Goal: Check status: Check status

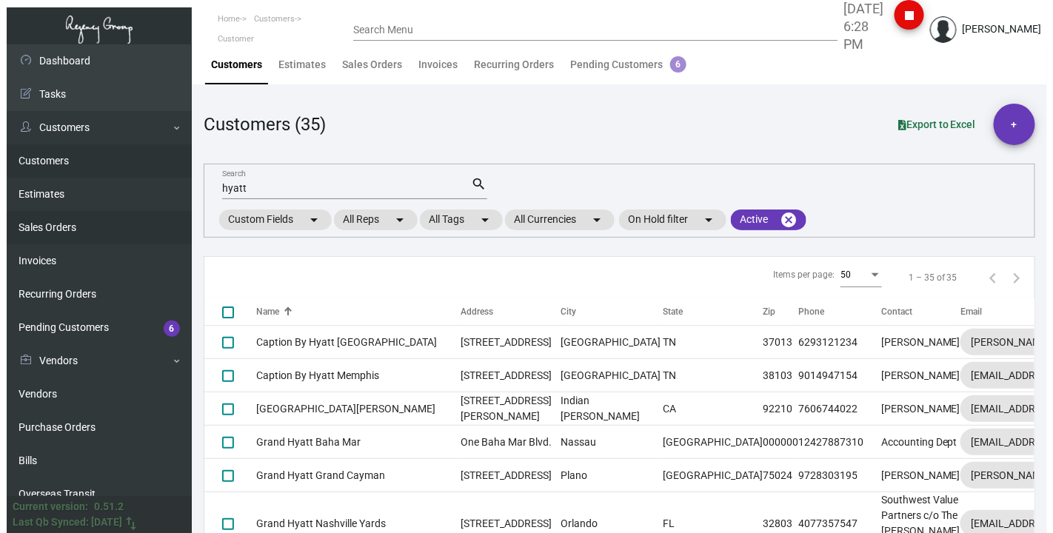
scroll to position [823, 0]
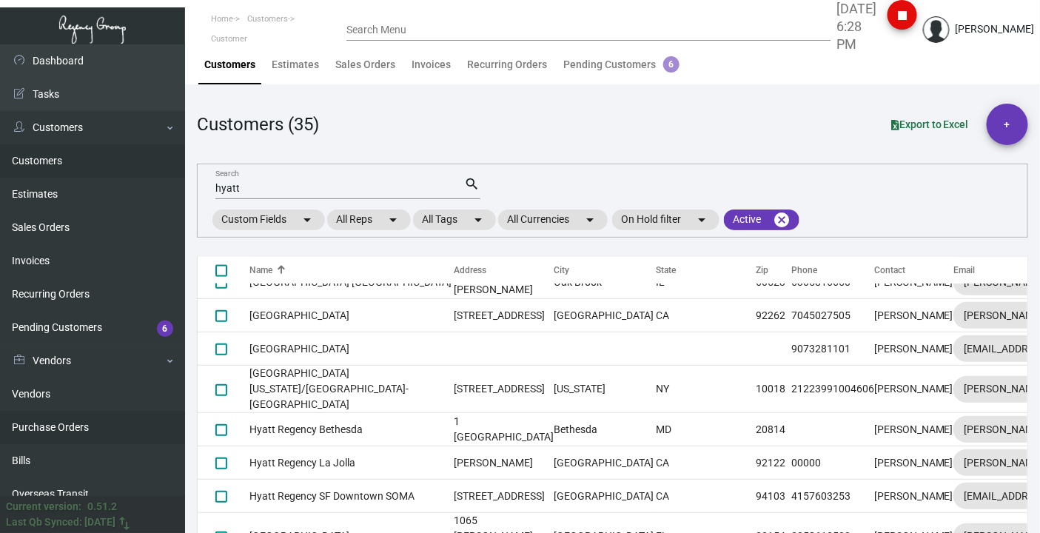
click at [60, 427] on link "Purchase Orders" at bounding box center [92, 427] width 185 height 33
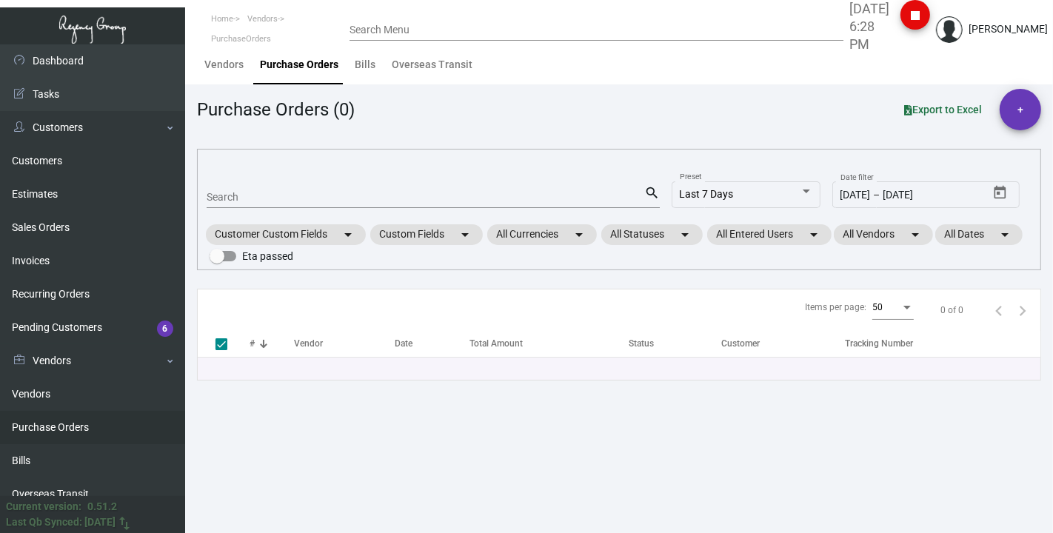
click at [235, 195] on input "Search" at bounding box center [426, 198] width 438 height 12
click at [794, 196] on div "Last 7 Days" at bounding box center [740, 195] width 120 height 12
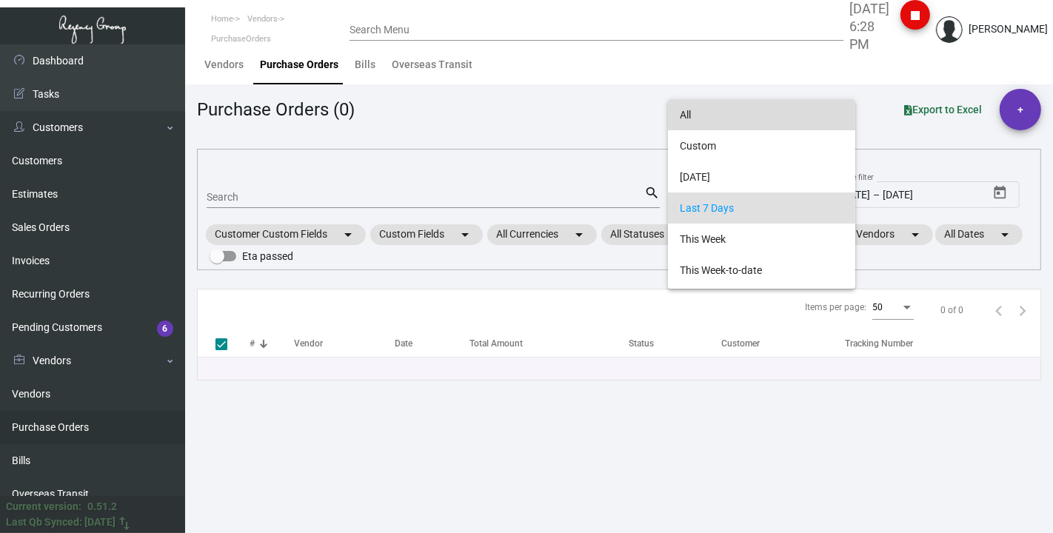
click at [727, 116] on span "All" at bounding box center [762, 114] width 164 height 31
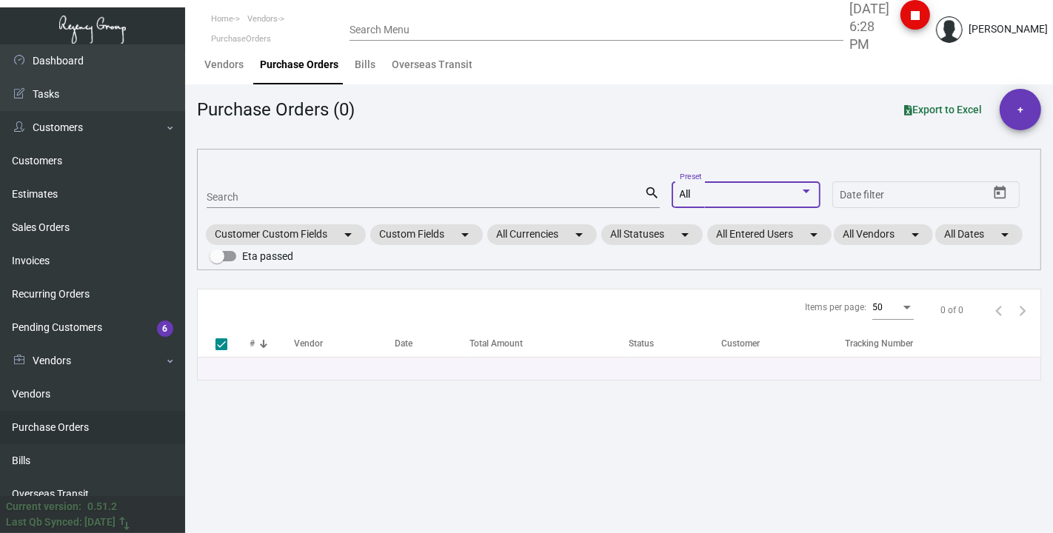
checkbox input "false"
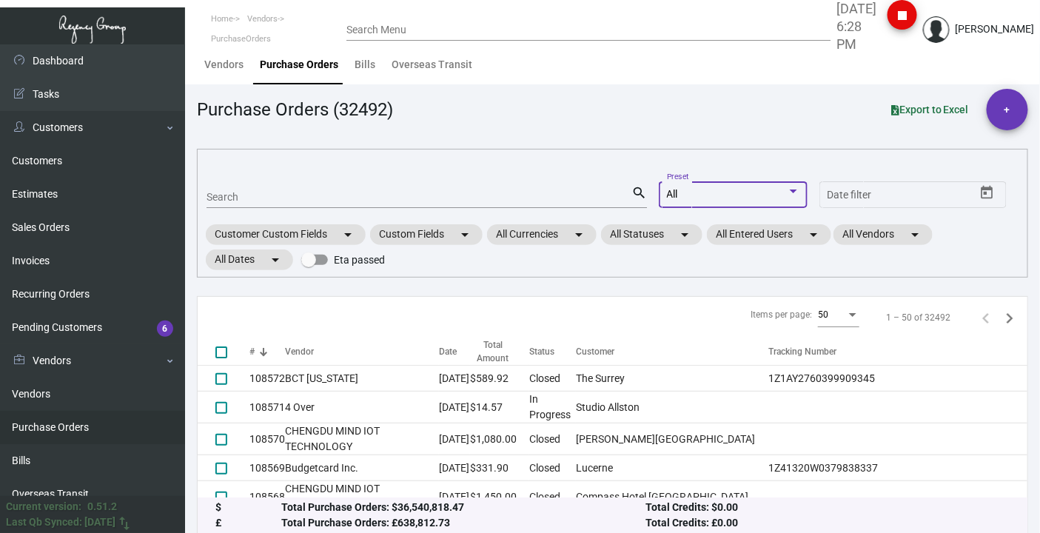
click at [375, 190] on div "Search" at bounding box center [419, 196] width 425 height 23
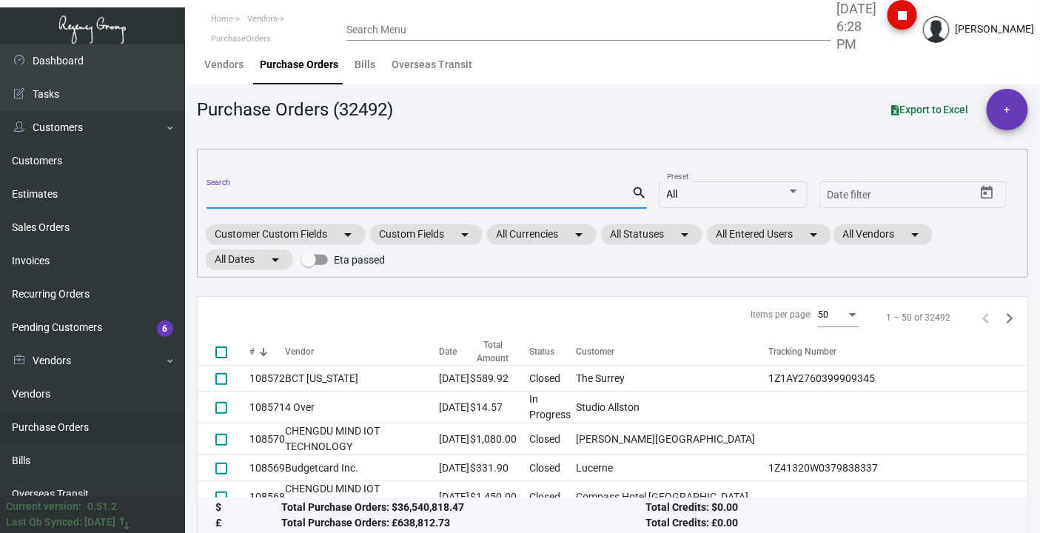
paste input "062525"
type input "062525"
checkbox input "true"
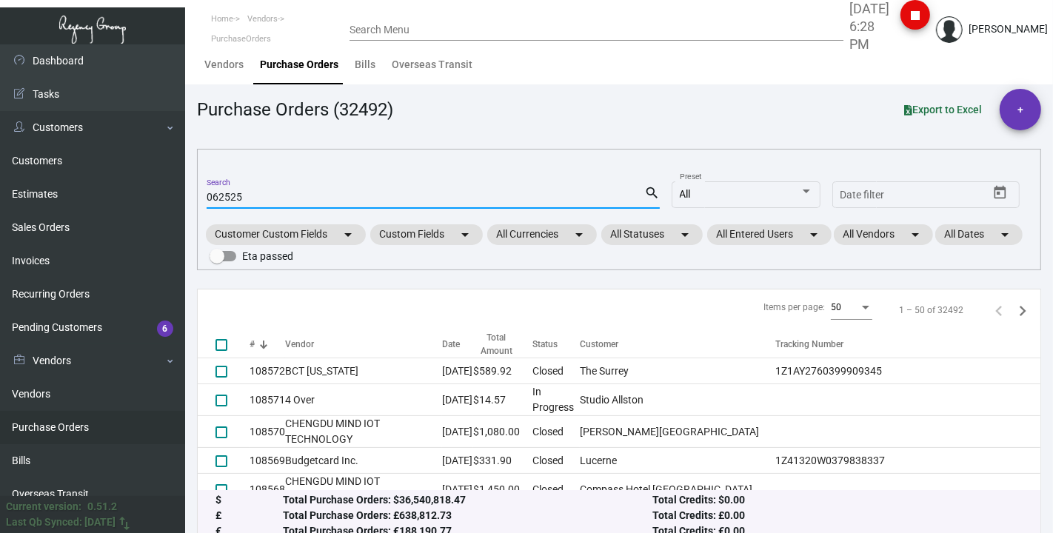
type input "062525"
